Goal: Task Accomplishment & Management: Complete application form

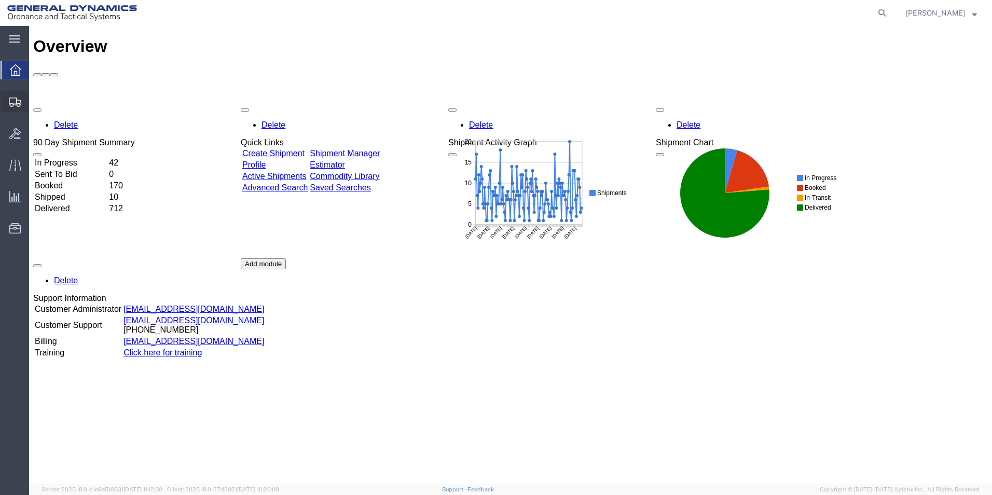
click at [0, 0] on span "Create Shipment" at bounding box center [0, 0] width 0 height 0
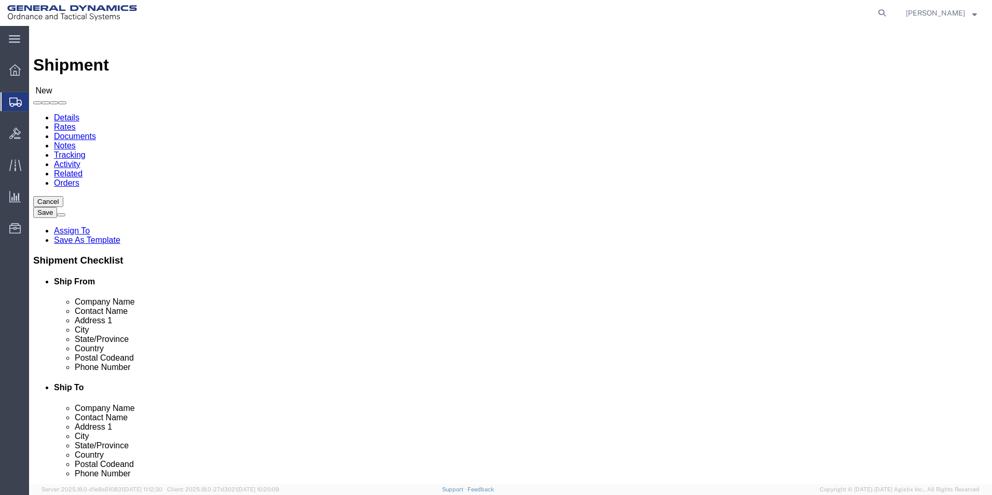
select select
select select "310"
select select "PA"
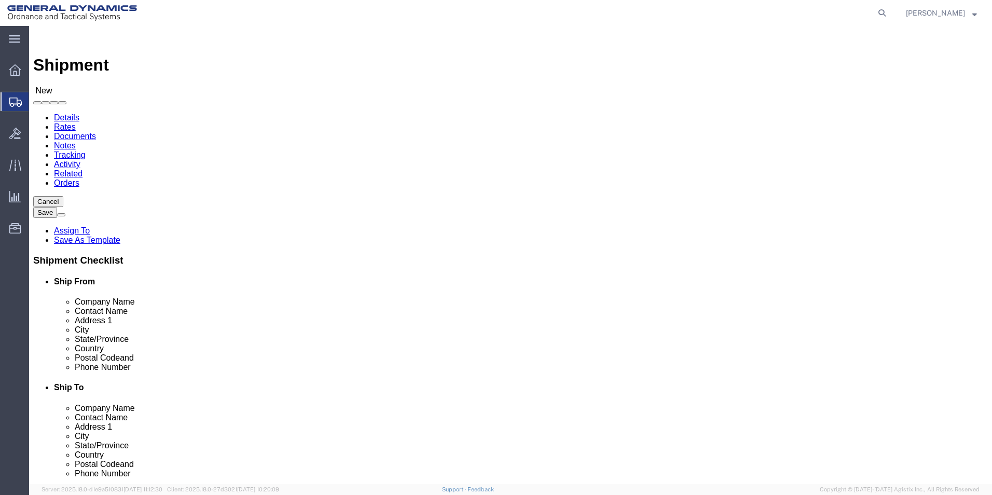
click div "Location GD-OTS Red Lion My Profile Location [GEOGRAPHIC_DATA]-OTS [GEOGRAPHIC_…"
type input "REDLPAHIG0"
click input "text"
type input "[PERSON_NAME] [PERSON_NAME]"
click input "text"
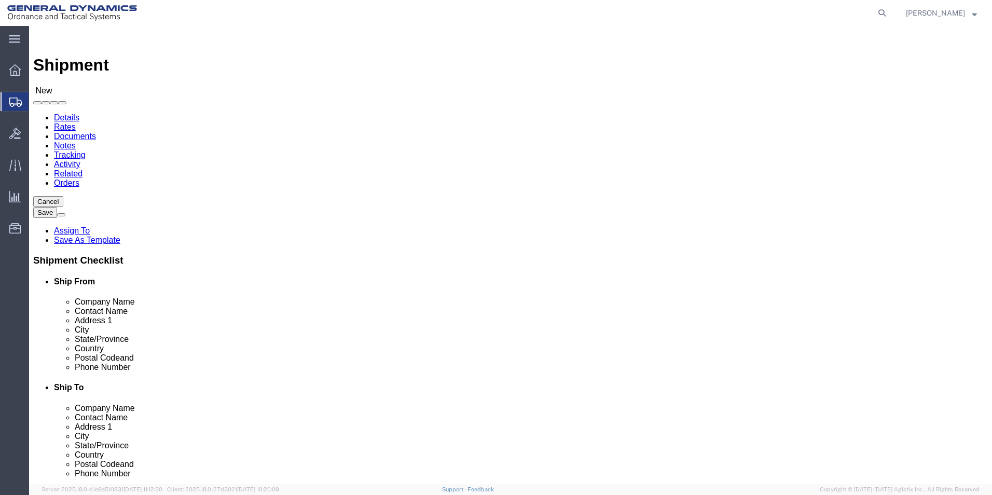
type input "BUILDING 1"
click input "text"
type input "[EMAIL_ADDRESS][DOMAIN_NAME]"
click input "text"
type input "LOC"
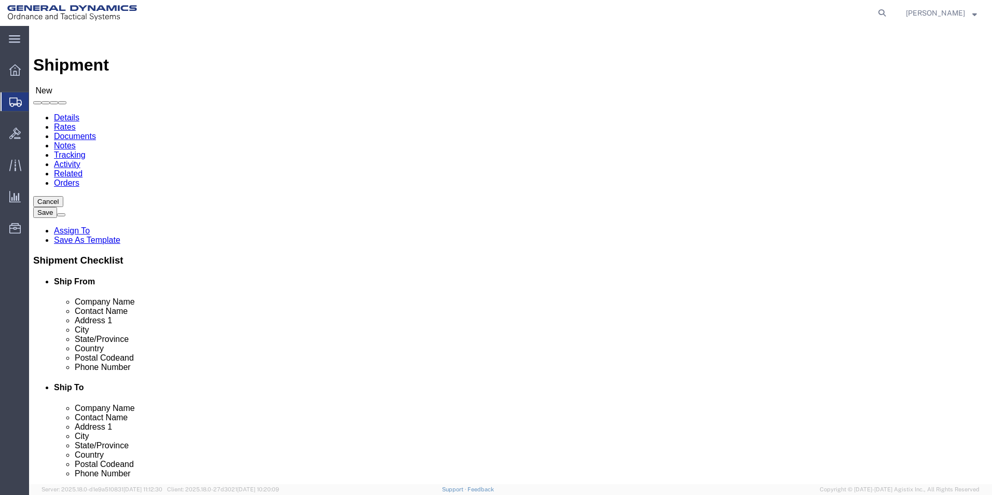
scroll to position [104, 0]
click p "- LOCKHEED [PERSON_NAME] CORPORATION - ([PERSON_NAME]) MISSILES AND FIRE CONTRO…"
select select "AR"
type input "LOCKHEED [PERSON_NAME] CORPORATION"
drag, startPoint x: 524, startPoint y: 209, endPoint x: 464, endPoint y: 208, distance: 59.7
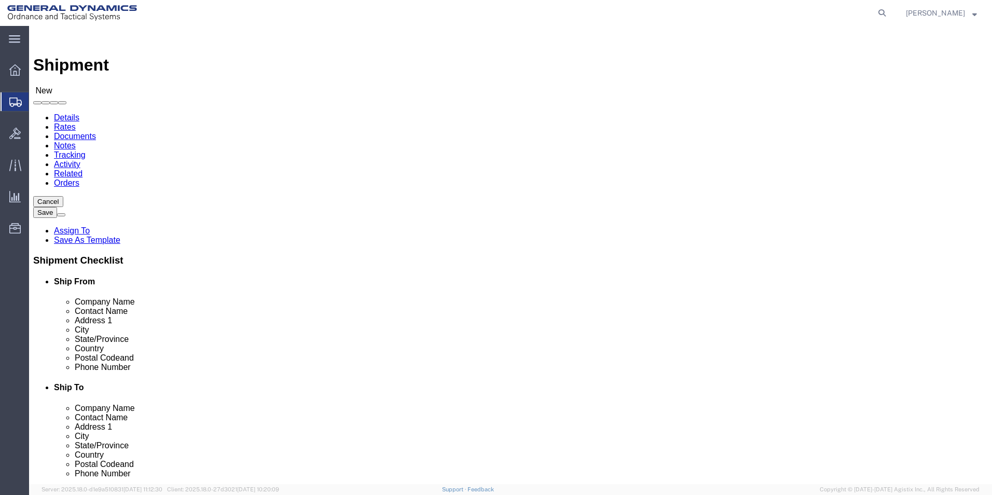
click div "Contact Name"
type input "[PERSON_NAME]"
click label "Address 2"
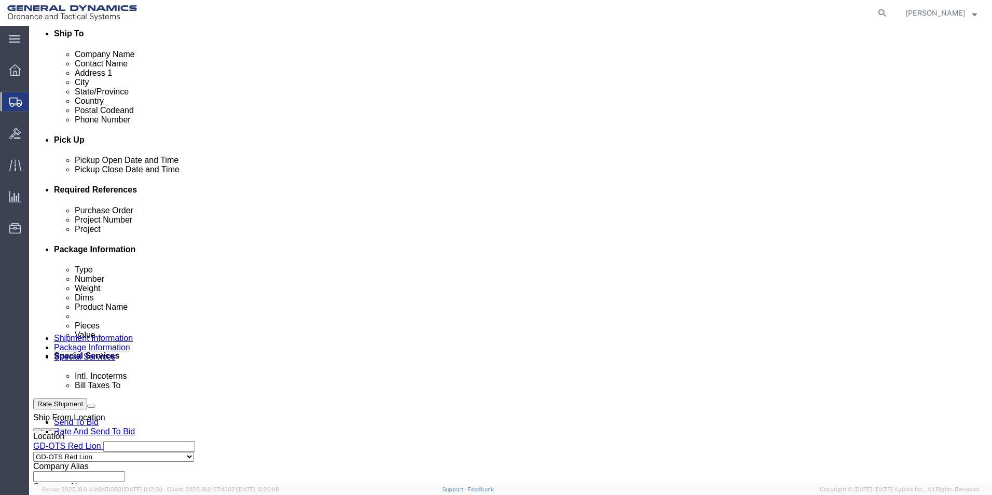
scroll to position [363, 0]
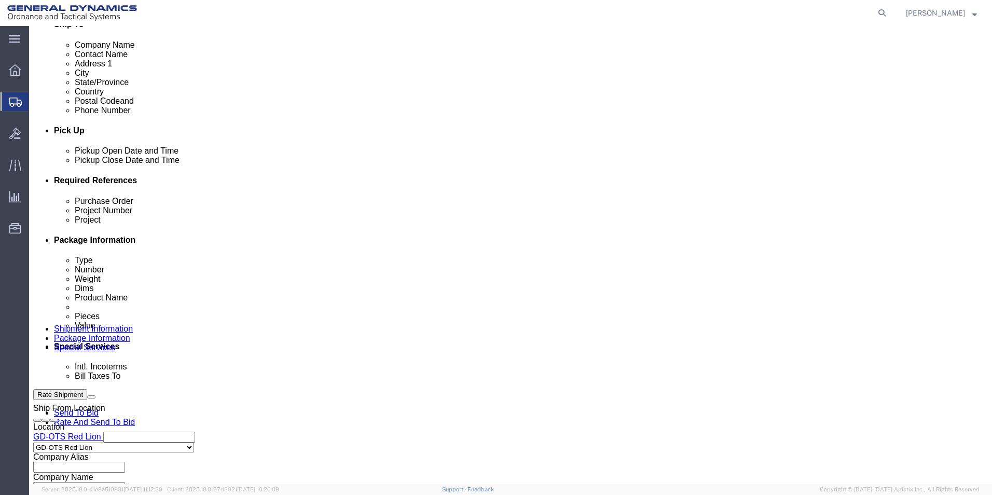
click div "[DATE] 3:00 PM"
click input "4:00 PM"
type input "4:30 PM"
click button "Apply"
click input "text"
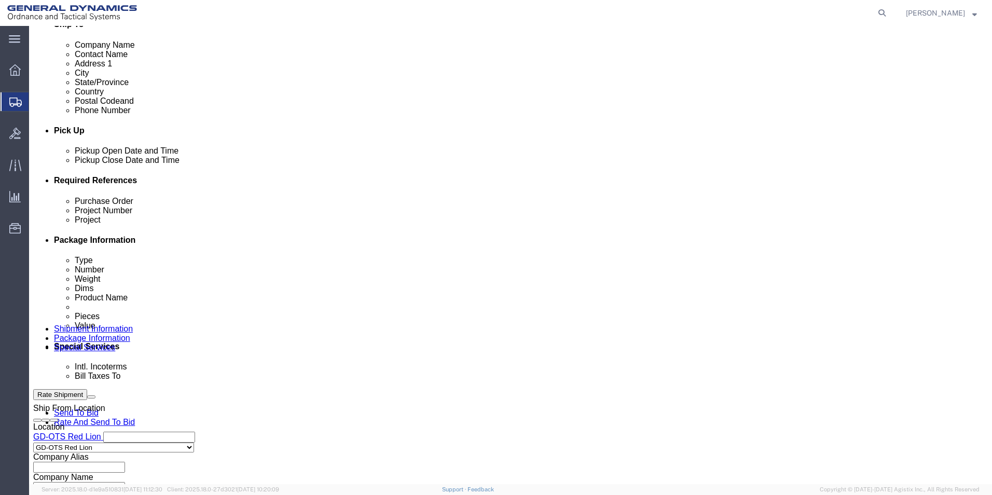
type input "109445"
click input "text"
type input "64510"
click input "text"
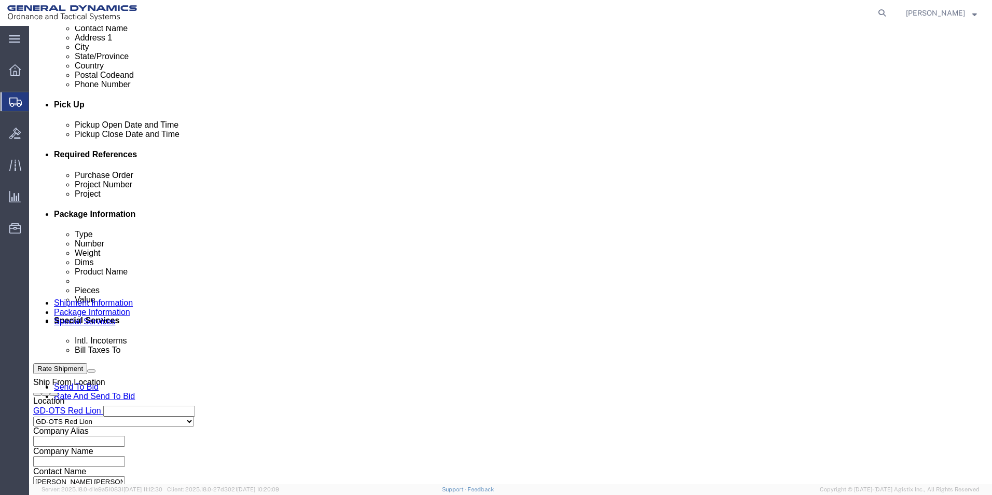
scroll to position [433, 0]
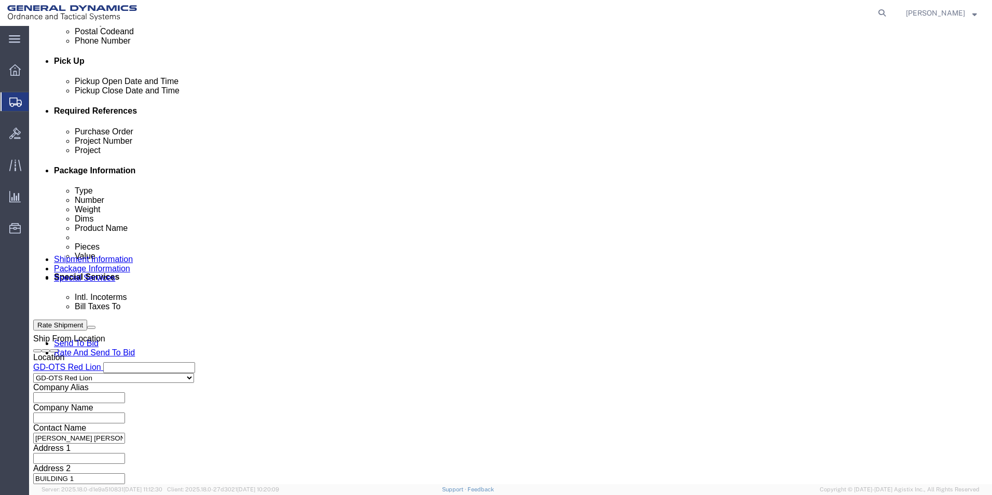
type input "64510"
click button "Continue"
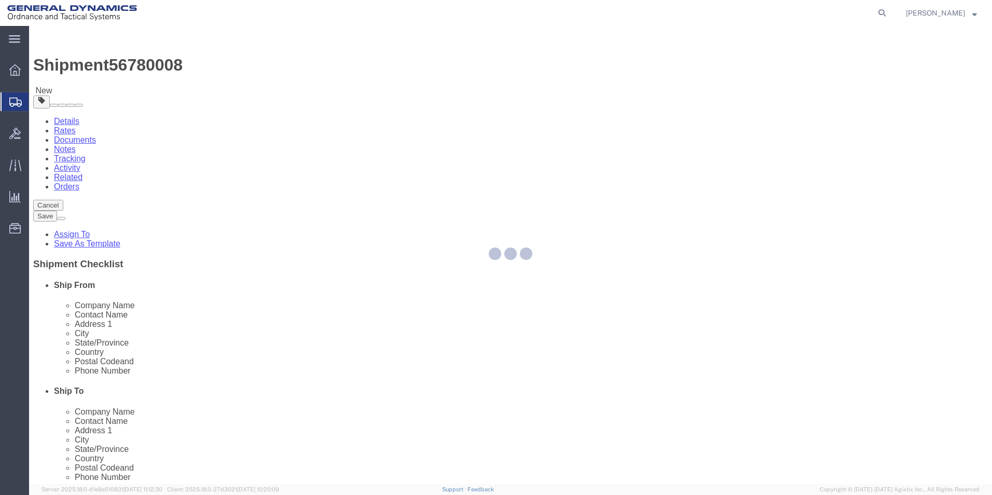
select select "CBOX"
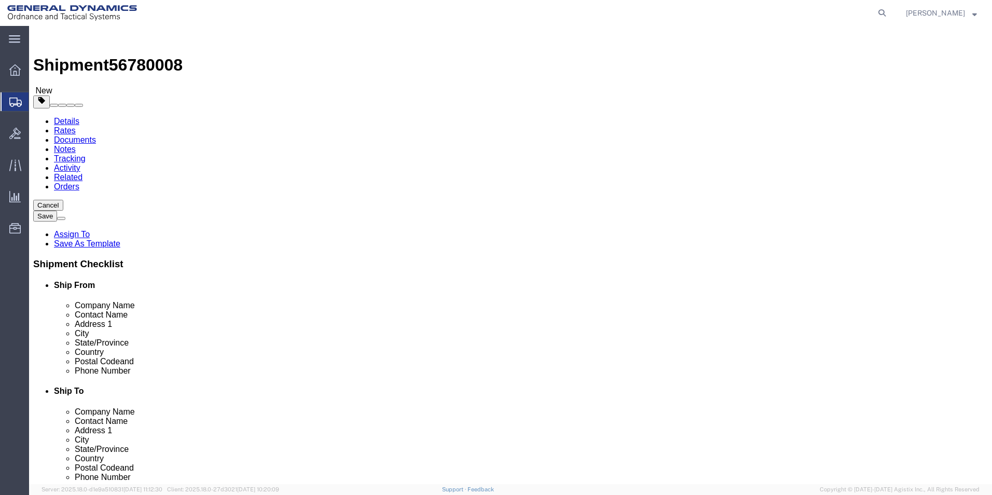
click input "text"
type input "12"
click input "text"
type input "12"
click input "text"
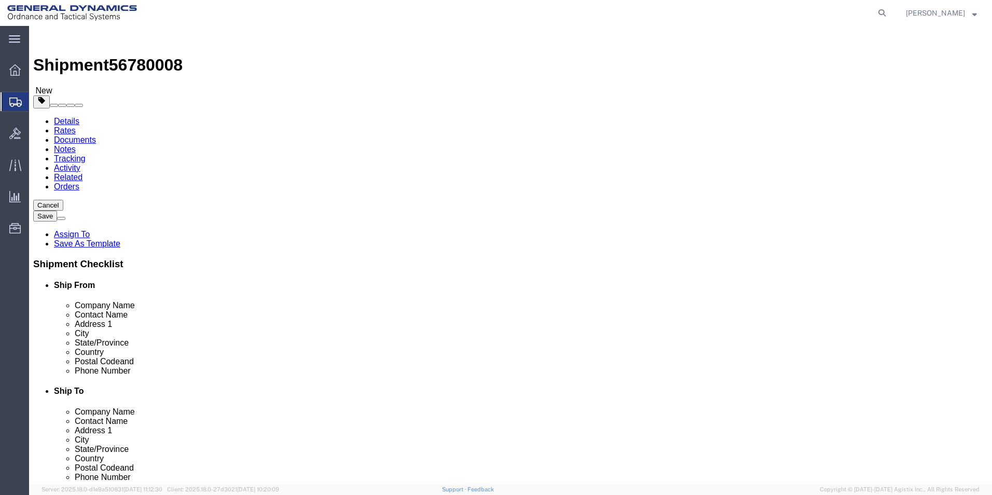
type input "12"
drag, startPoint x: 148, startPoint y: 238, endPoint x: 132, endPoint y: 241, distance: 16.4
click div "Weight 0.00 Select kgs lbs Ship. t°"
type input "19.00"
click span
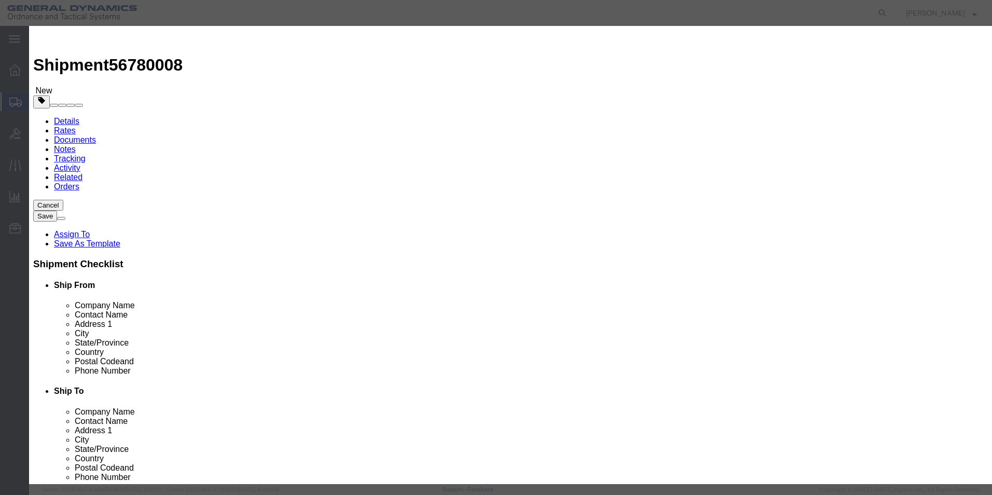
click input "text"
type input "CONNECTING FORK"
click input "0"
drag, startPoint x: 260, startPoint y: 100, endPoint x: 245, endPoint y: 97, distance: 15.9
click div "Pieces Number of pieces inside all the packages 0 Select Bag Barrels 100Board F…"
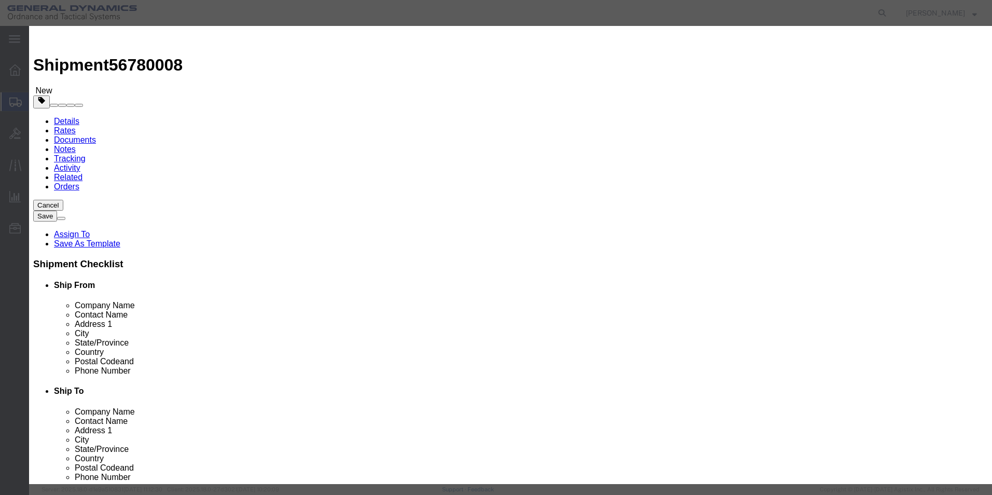
type input "32"
drag, startPoint x: 495, startPoint y: 58, endPoint x: 396, endPoint y: 103, distance: 108.2
click div "Commodity library"
click input "text"
type input "100"
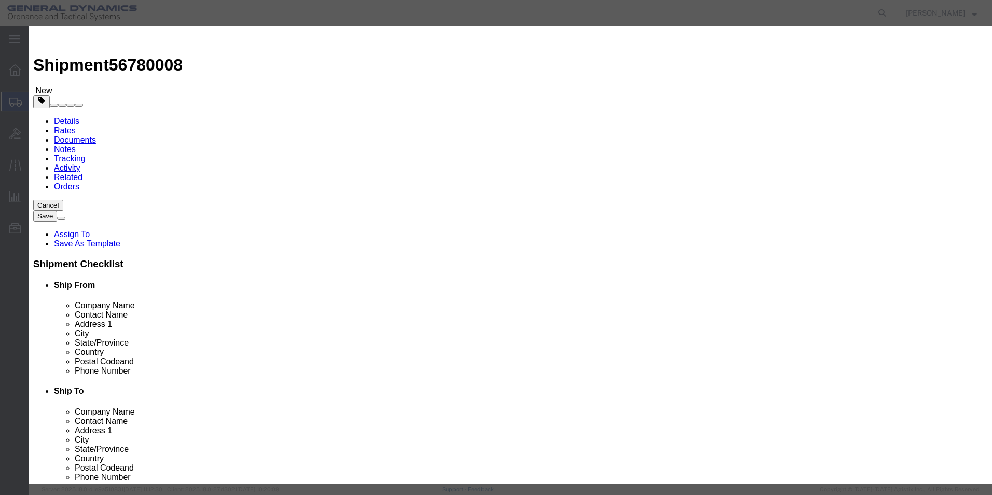
click div "Commodity library"
click button "Save & Close"
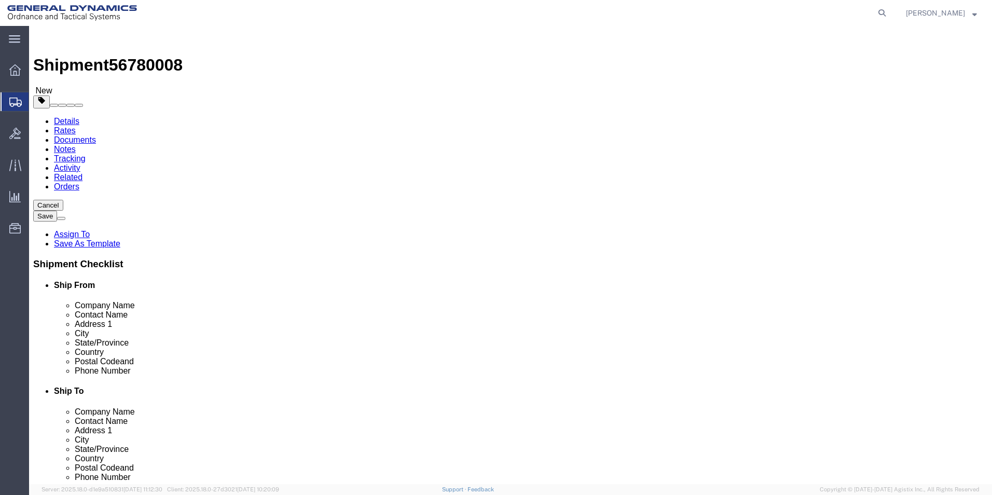
click span "button"
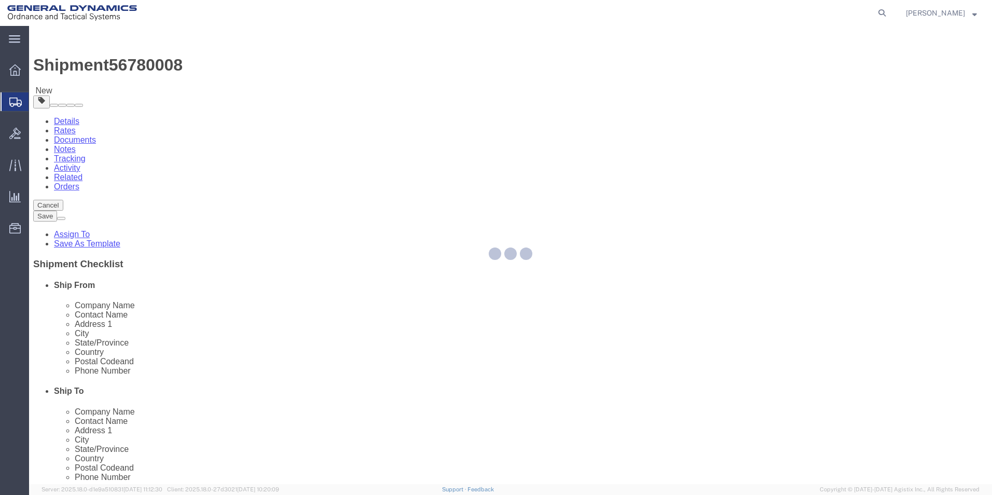
select select "CBOX"
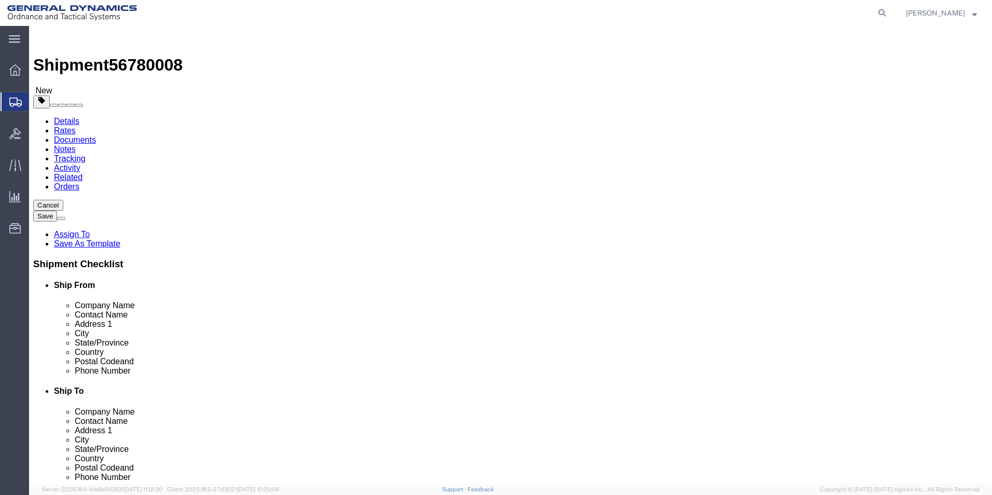
click span "button"
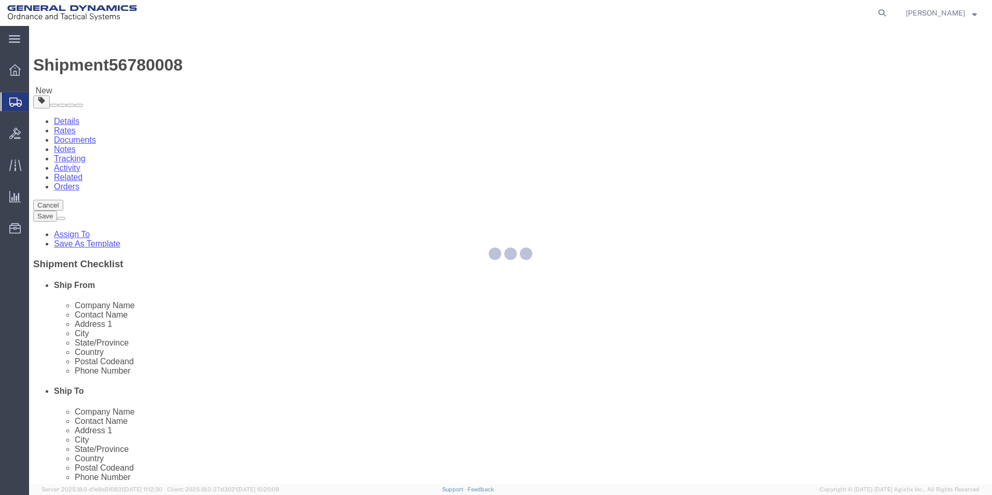
select select "CBOX"
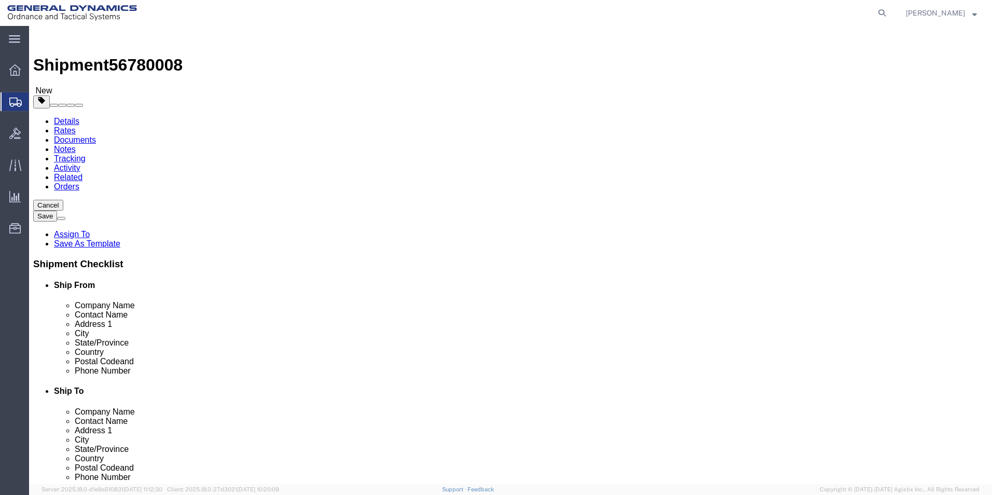
click span "button"
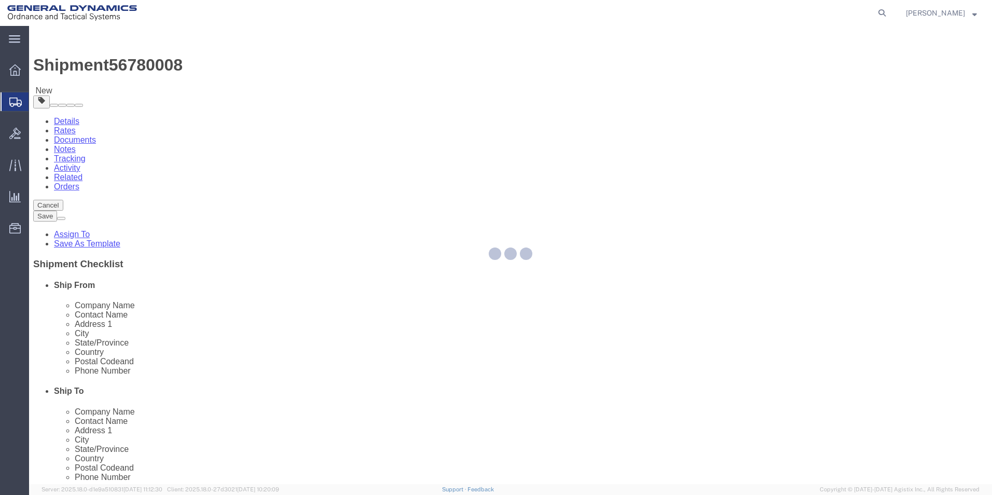
select select "CBOX"
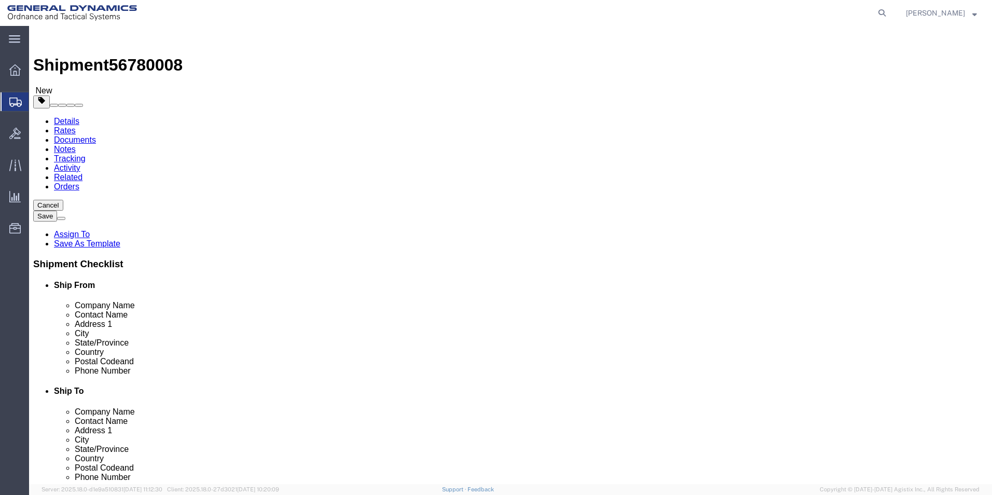
click span "button"
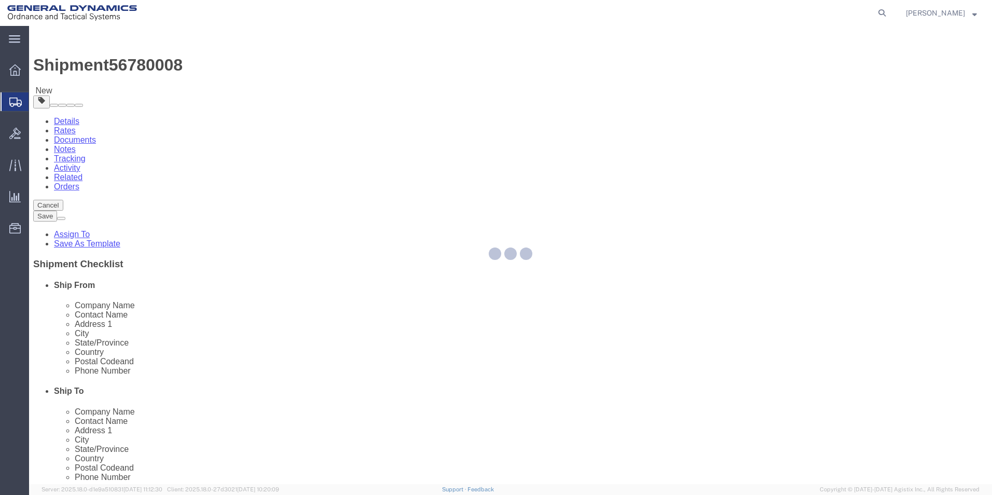
select select "CBOX"
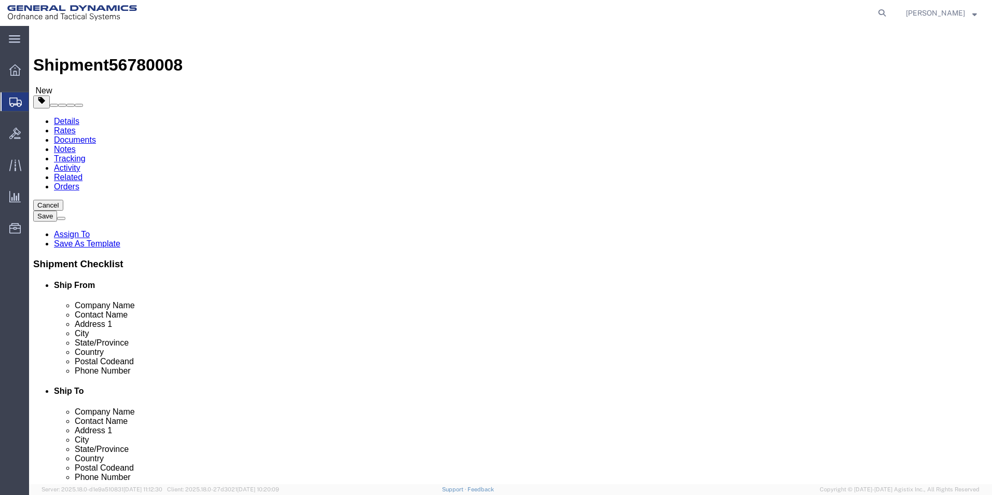
click span "button"
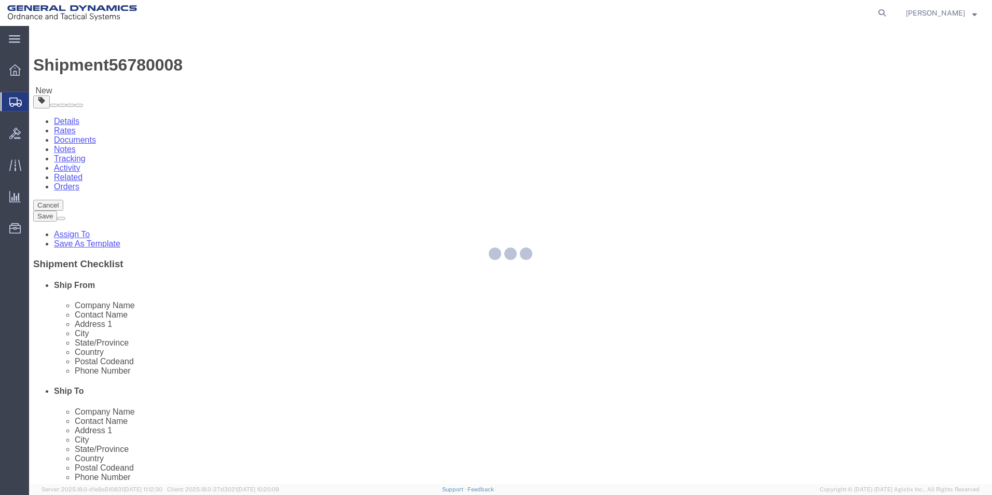
select select "CBOX"
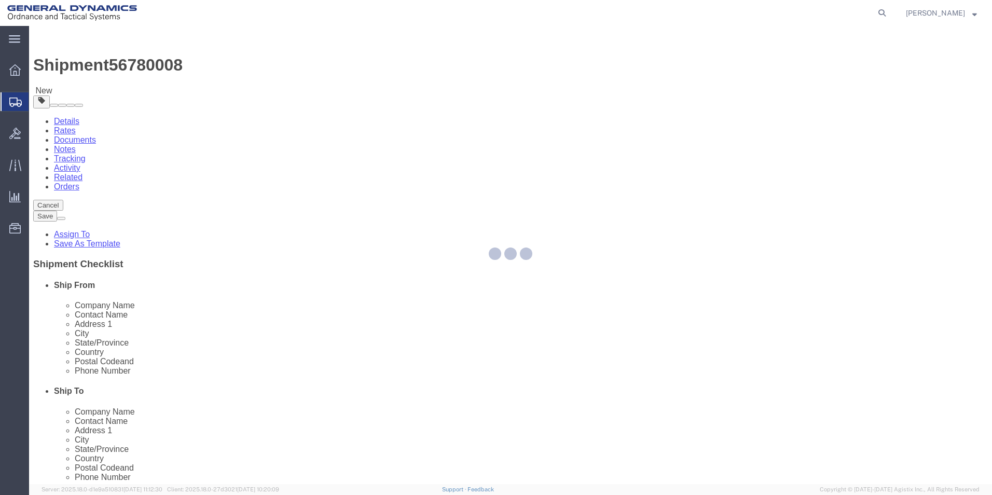
select select "CBOX"
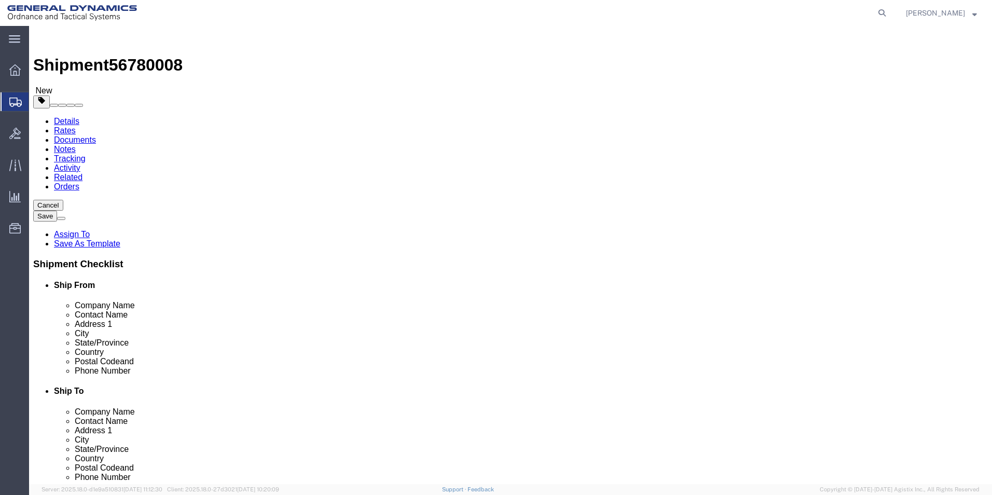
click dd "32.00 Each"
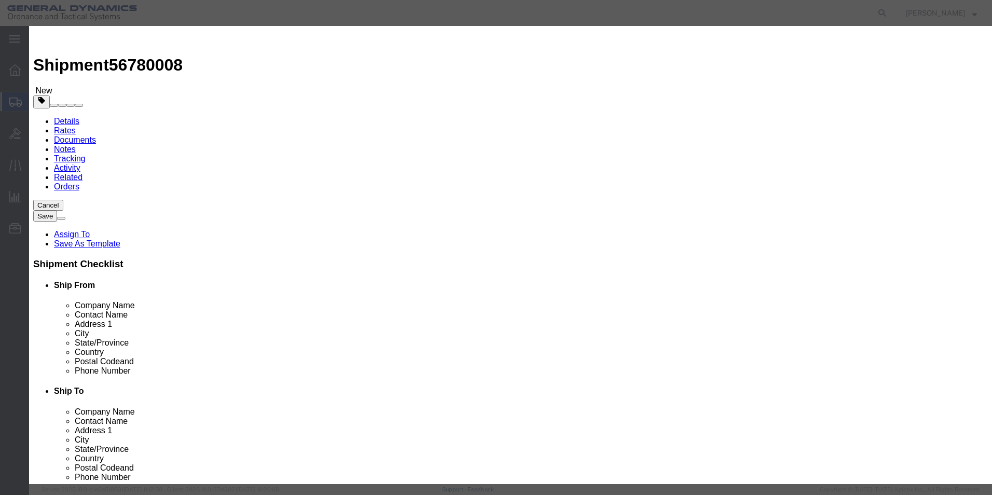
drag, startPoint x: 321, startPoint y: 102, endPoint x: 225, endPoint y: 96, distance: 96.7
click div "Pieces 32.00 Select Bag Barrels 100Board Feet Bottle Box Blister Pack Carats Ca…"
type input "23"
click div "Commodity library Product Name CONNECTING FORK Pieces 23 Select Bag Barrels 100…"
drag, startPoint x: 293, startPoint y: 119, endPoint x: 172, endPoint y: 115, distance: 121.5
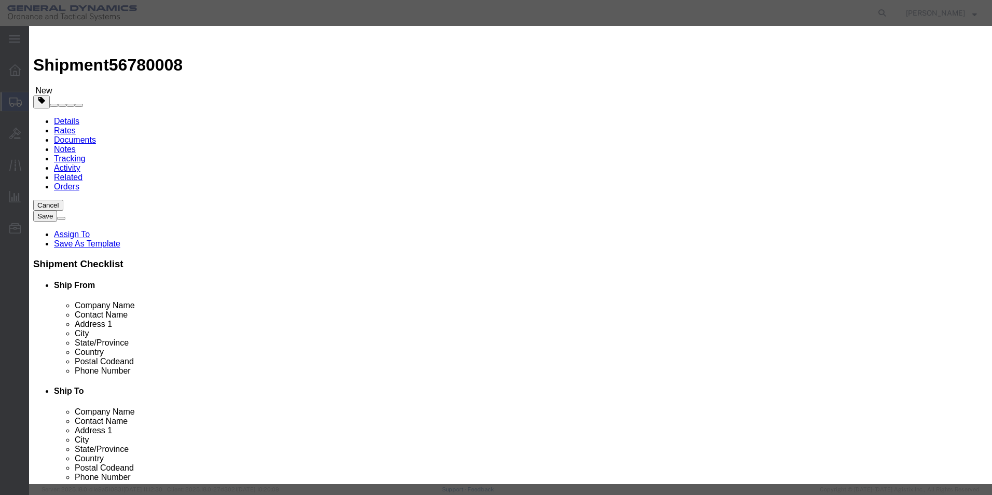
click div "Edit content Commodity library Product Name CONNECTING FORK Pieces 23 Select Ba…"
type input "100"
click button "Save & Close"
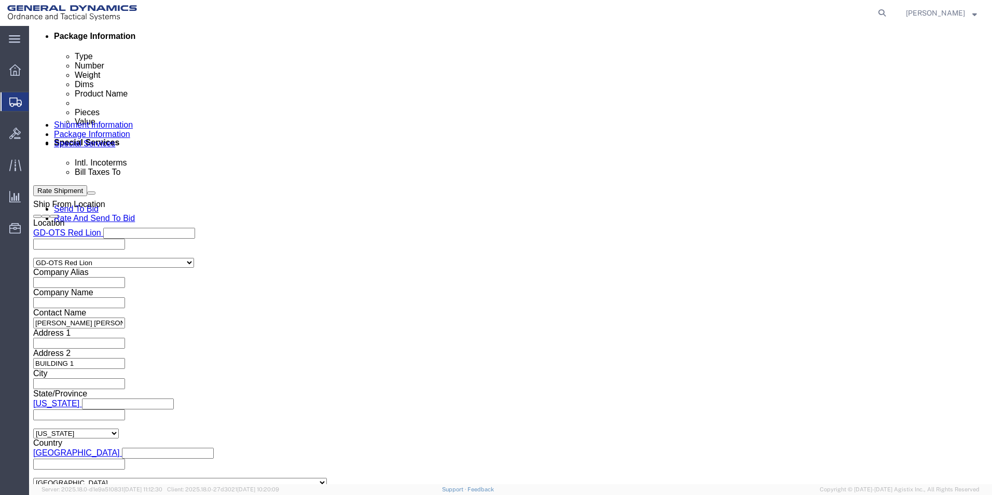
scroll to position [574, 0]
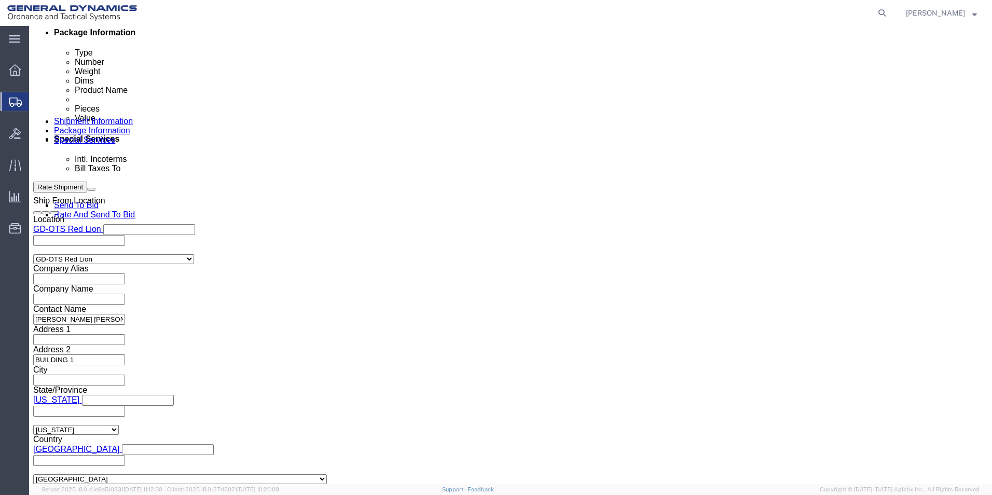
click button "Continue"
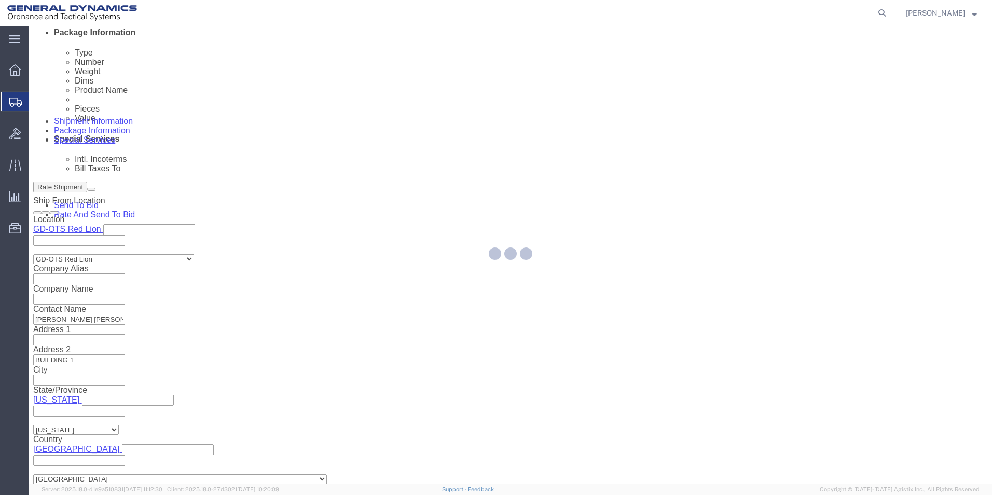
select select
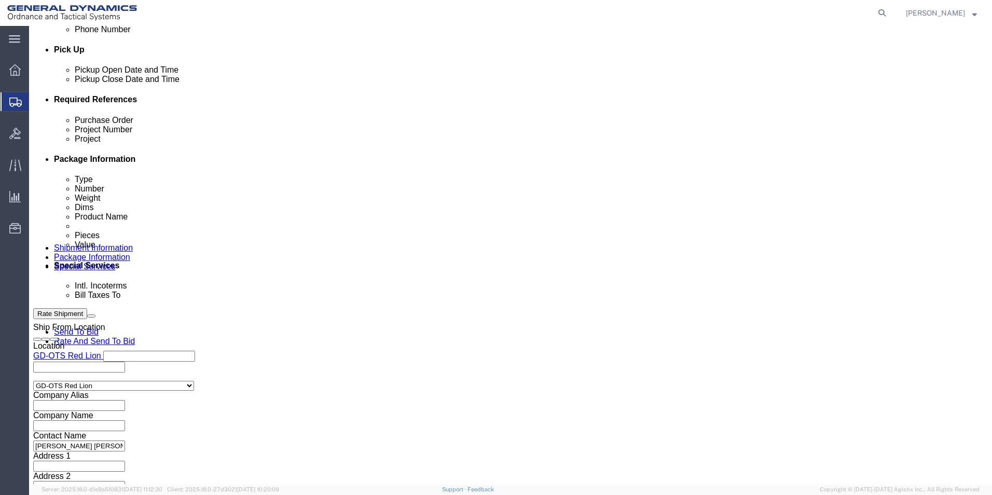
scroll to position [437, 0]
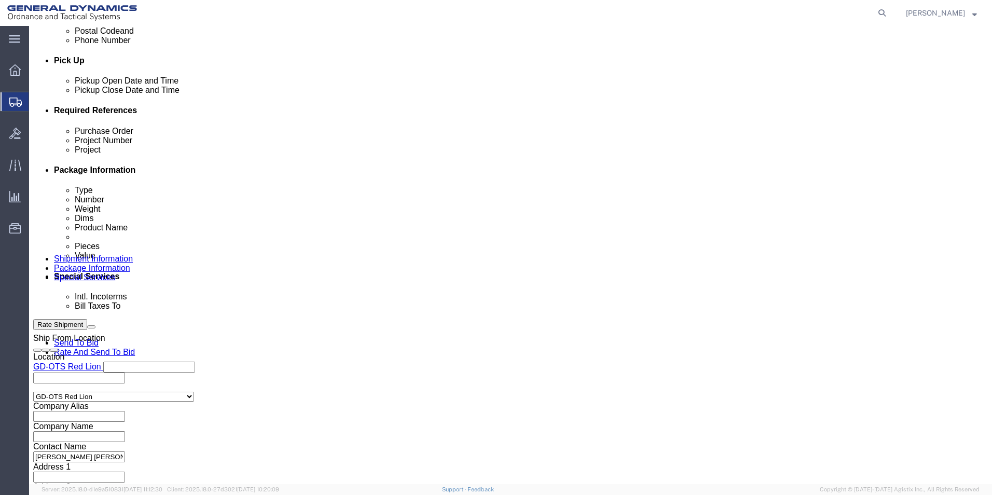
click span
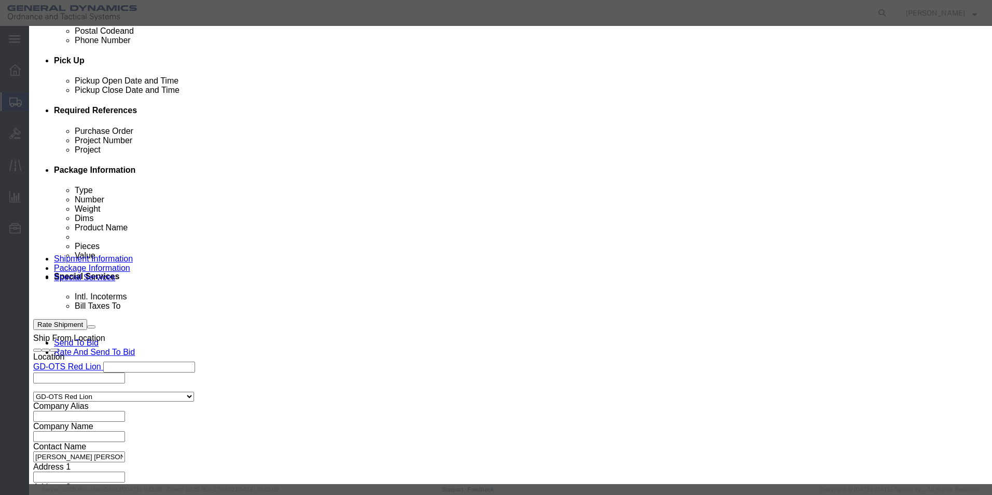
click link "C"
click button "Select"
type input "c/o Data2Logistics"
type input "[EMAIL_ADDRESS][DOMAIN_NAME]"
type input "[PHONE_NUMBER]"
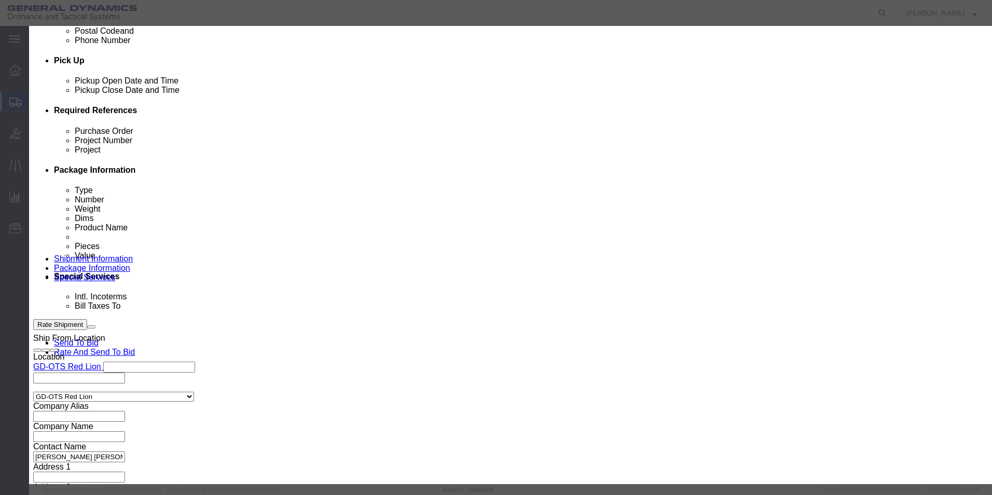
type input "GD OTS"
type input "P.O. Box 61050"
type input "33906"
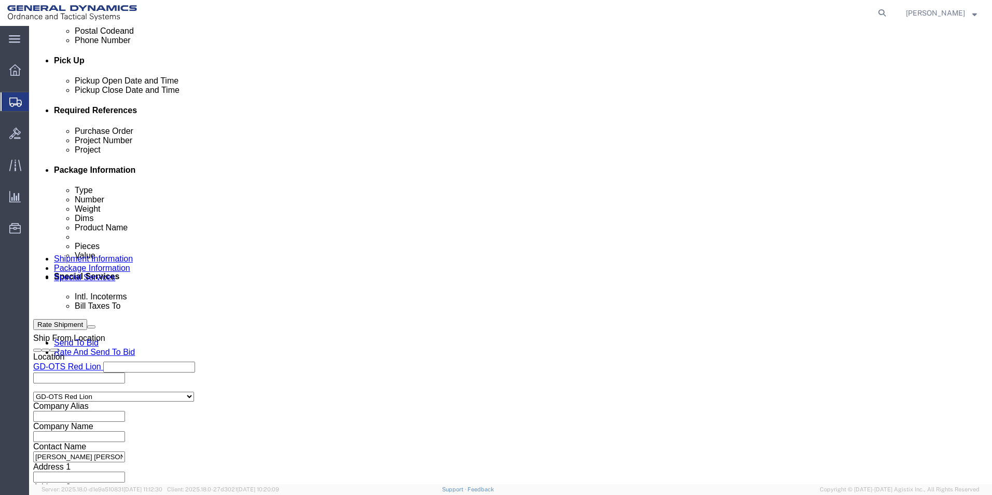
select select "FL"
click button "Rate Shipment"
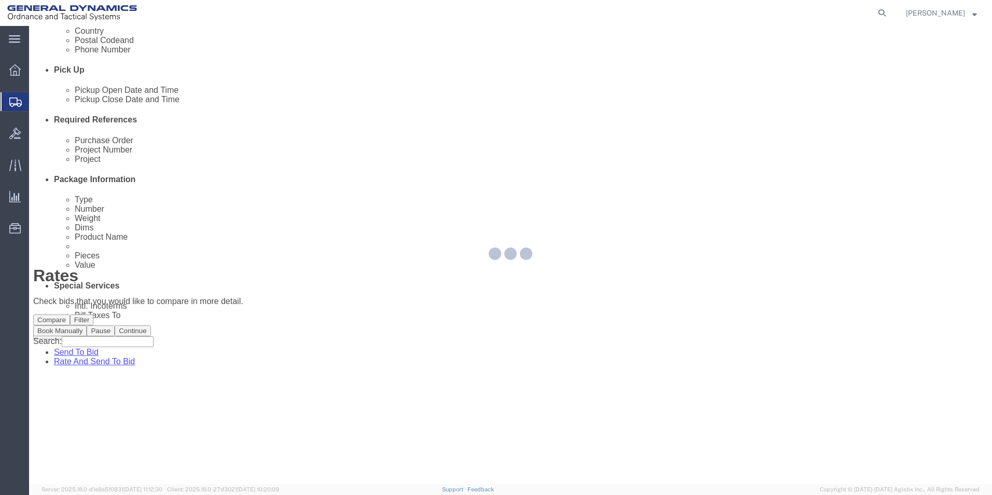
scroll to position [0, 0]
